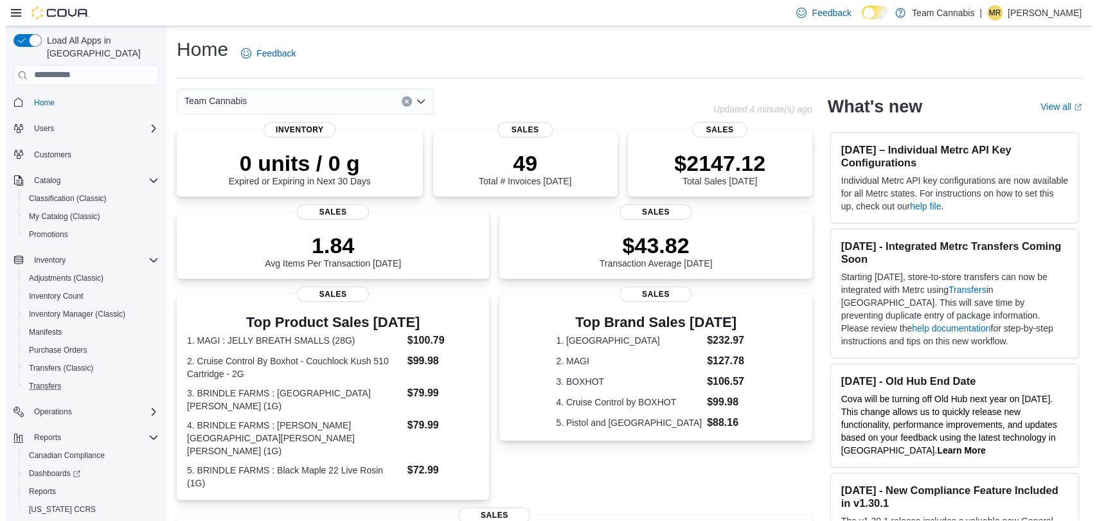
scroll to position [26, 0]
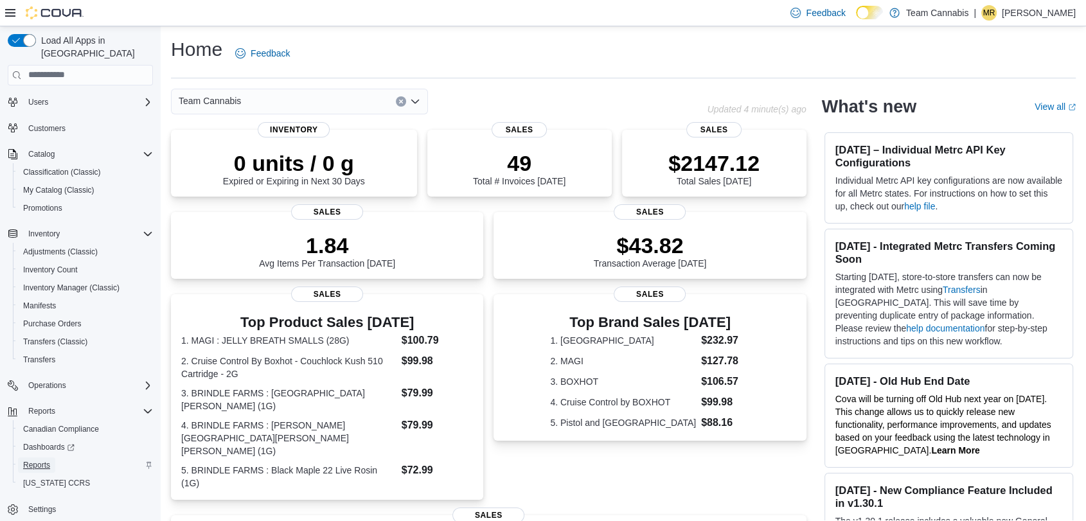
click at [46, 460] on span "Reports" at bounding box center [36, 465] width 27 height 10
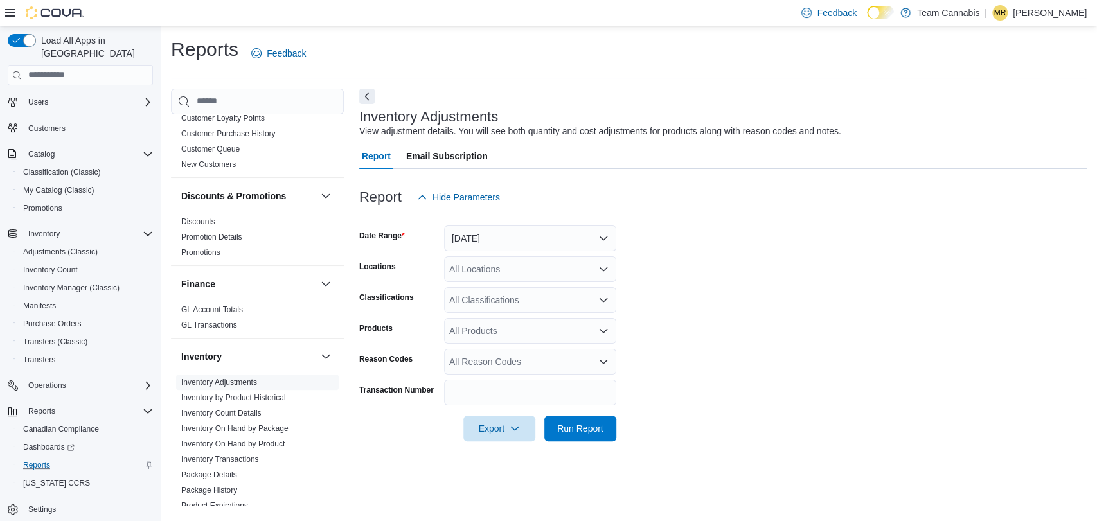
scroll to position [428, 0]
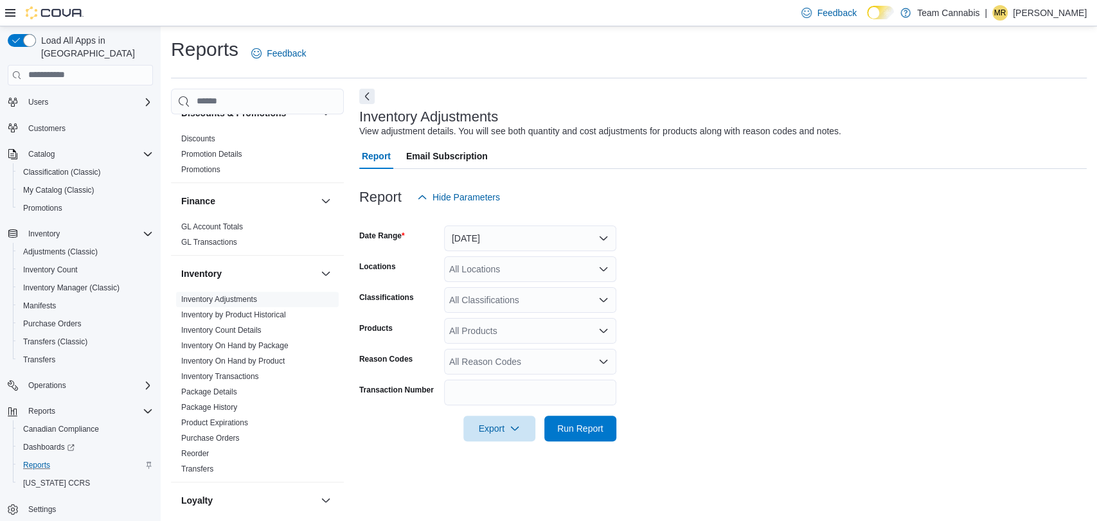
drag, startPoint x: 270, startPoint y: 350, endPoint x: 483, endPoint y: 278, distance: 224.7
click at [270, 357] on link "Inventory On Hand by Product" at bounding box center [232, 361] width 103 height 9
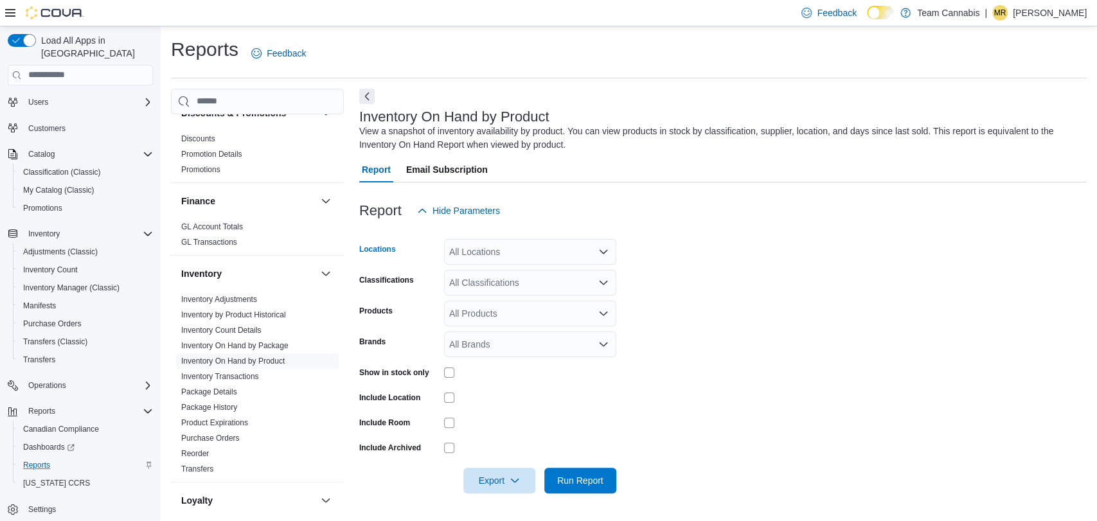
click at [494, 258] on div "All Locations" at bounding box center [530, 252] width 172 height 26
click at [843, 186] on div at bounding box center [722, 189] width 727 height 15
click at [481, 281] on div "All Classifications" at bounding box center [530, 283] width 172 height 26
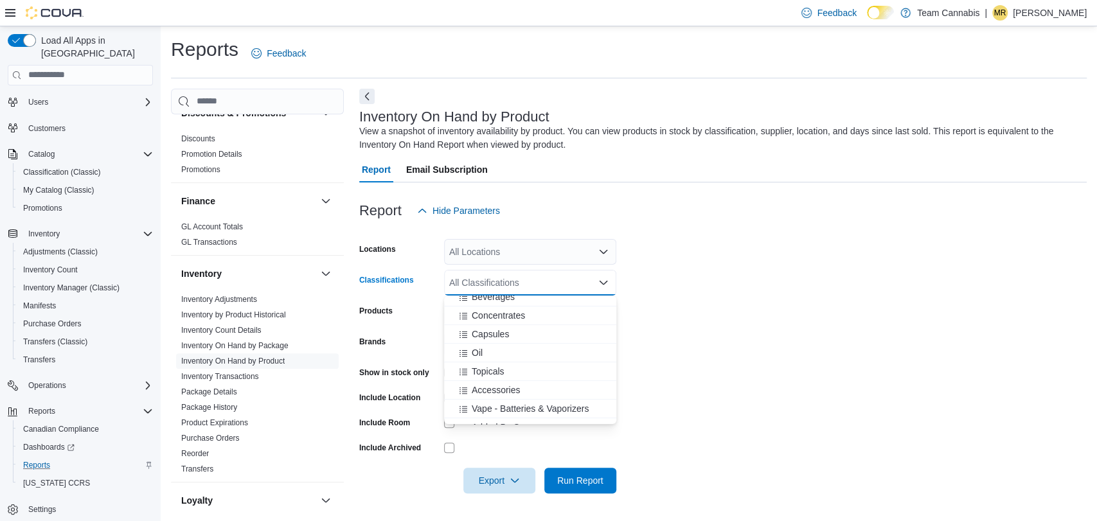
scroll to position [357, 0]
click at [498, 358] on span "Accessories" at bounding box center [496, 357] width 48 height 13
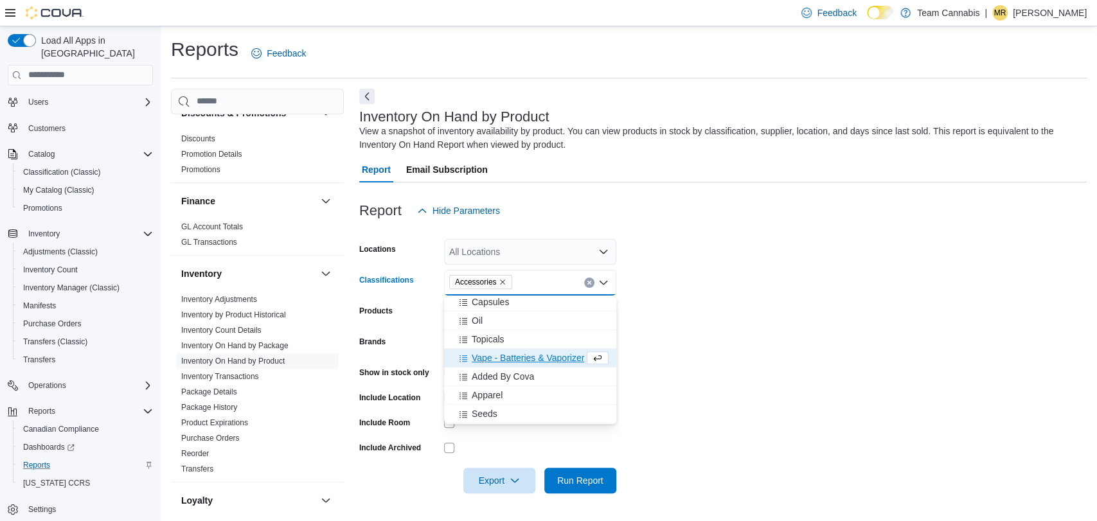
click at [796, 373] on form "Locations All Locations Classifications Accessories Combo box. Selected. Access…" at bounding box center [722, 359] width 727 height 270
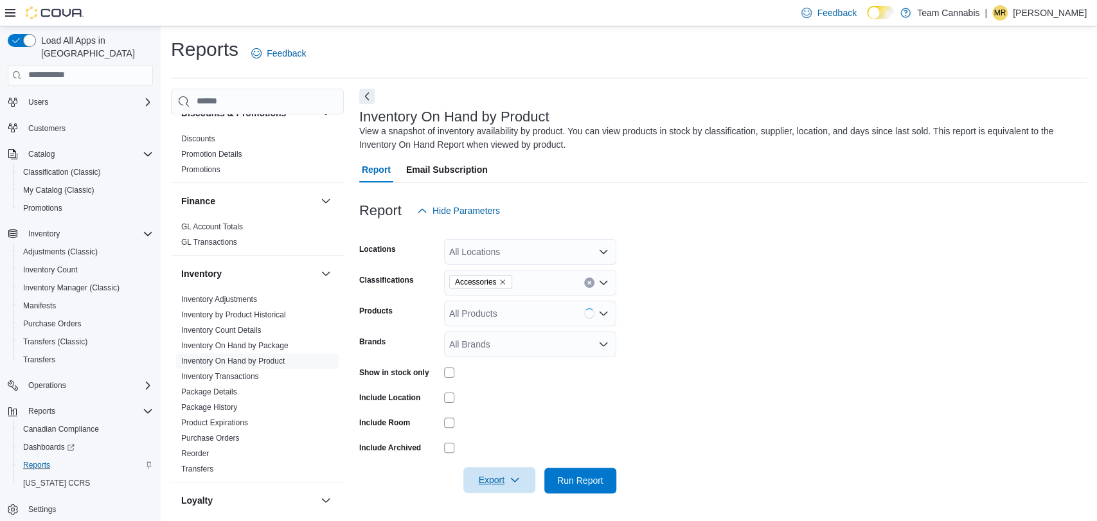
click at [501, 482] on span "Export" at bounding box center [499, 480] width 57 height 26
click at [503, 400] on span "Export to Excel" at bounding box center [501, 403] width 58 height 10
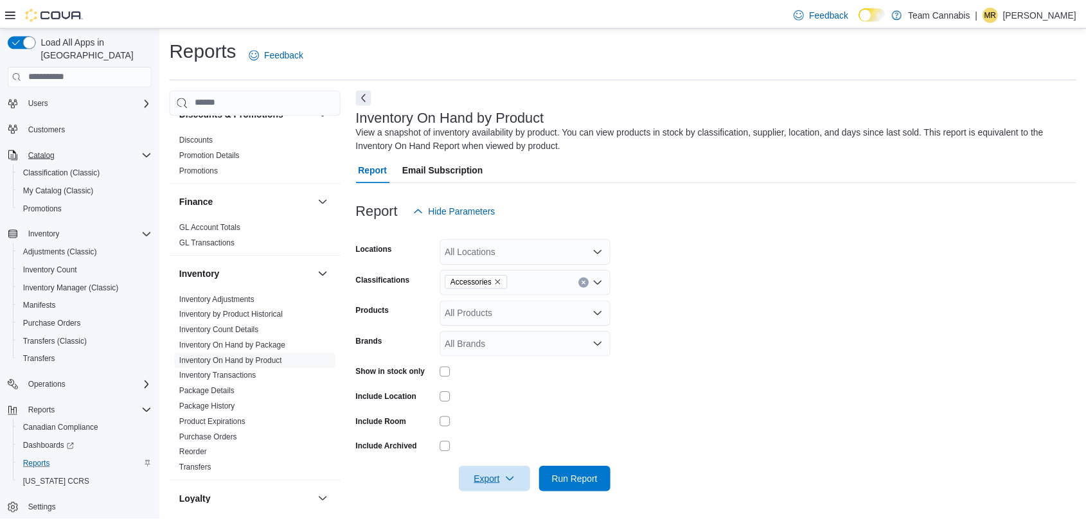
scroll to position [0, 0]
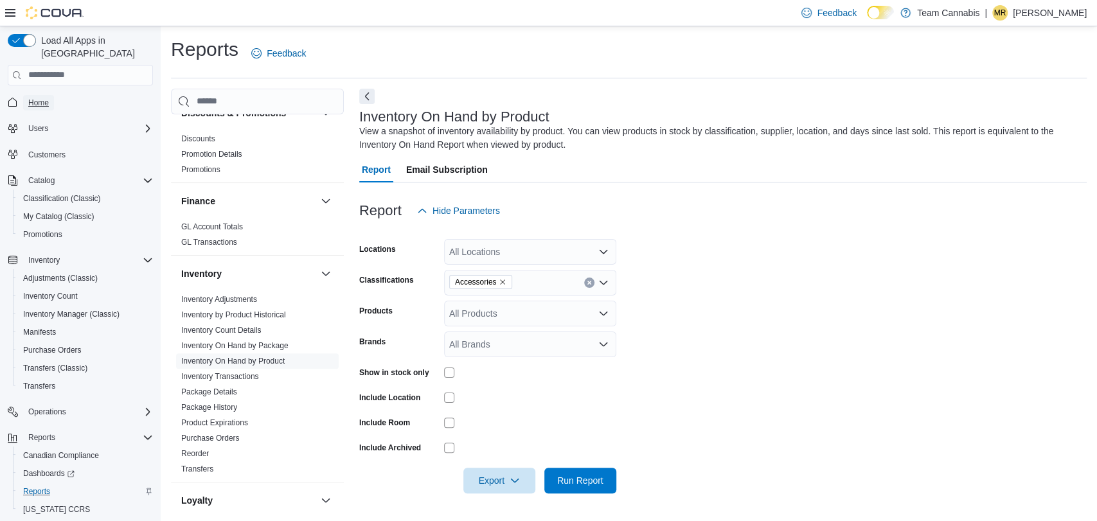
click at [46, 98] on span "Home" at bounding box center [38, 103] width 21 height 10
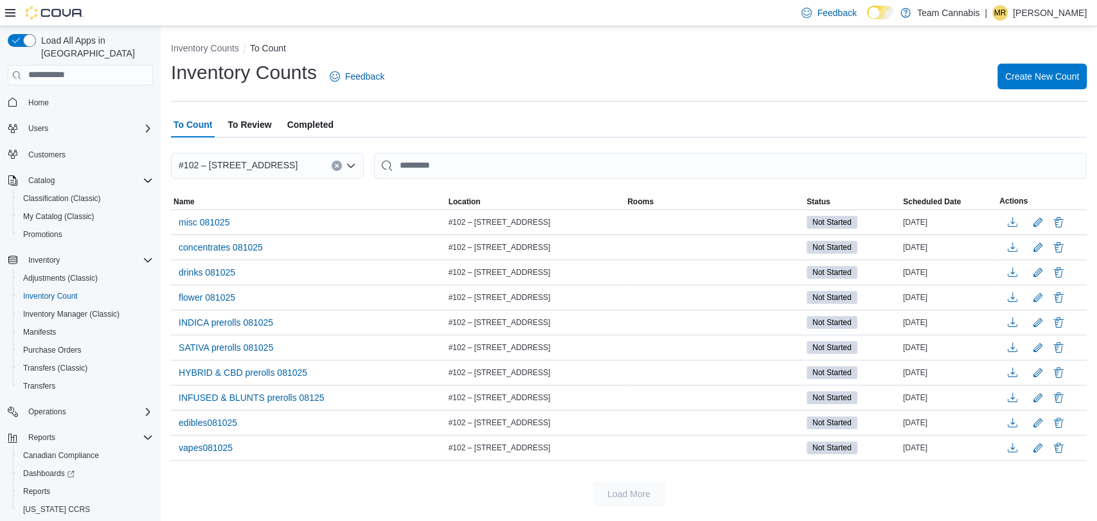
scroll to position [26, 0]
